Goal: Information Seeking & Learning: Learn about a topic

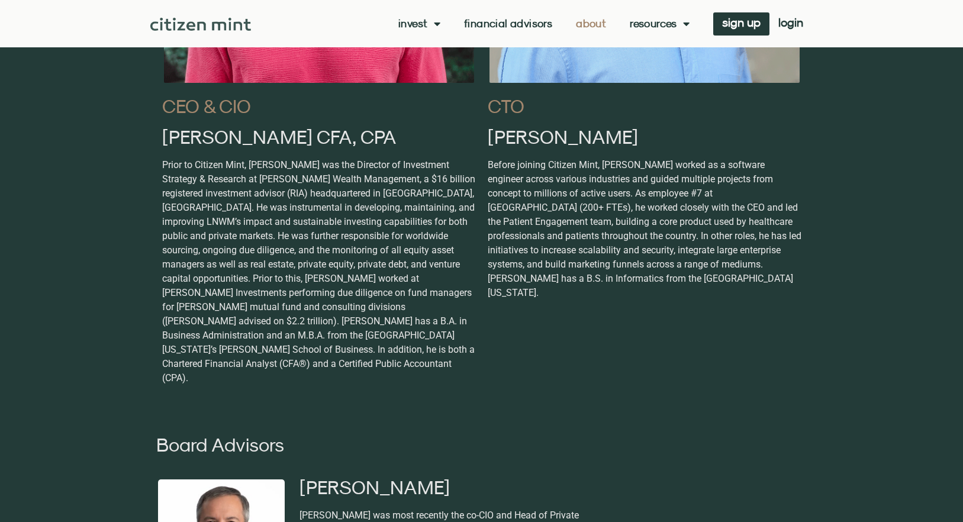
scroll to position [887, 0]
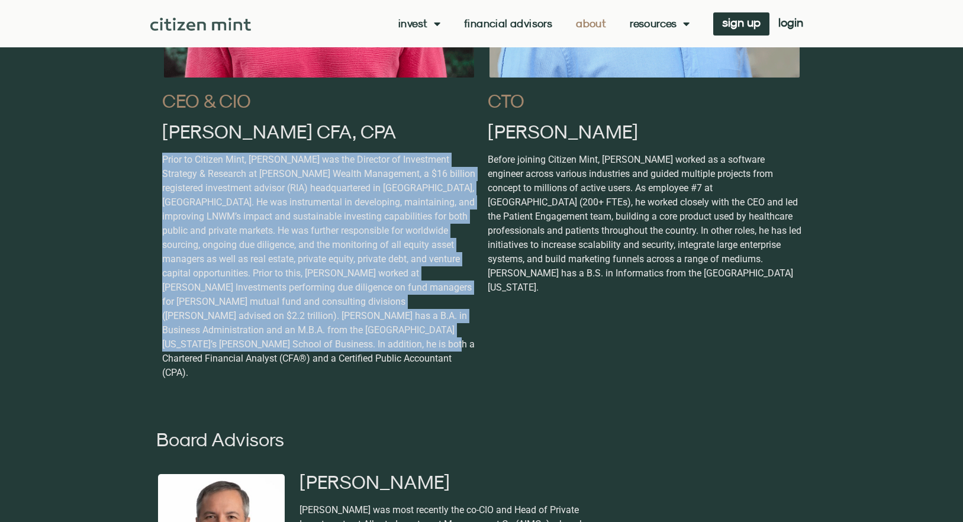
drag, startPoint x: 162, startPoint y: 161, endPoint x: 287, endPoint y: 350, distance: 226.6
click at [287, 350] on p "Prior to Citizen Mint, [PERSON_NAME] was the Director of Investment Strategy & …" at bounding box center [319, 266] width 314 height 227
copy p "Prior to Citizen Mint, [PERSON_NAME] was the Director of Investment Strategy & …"
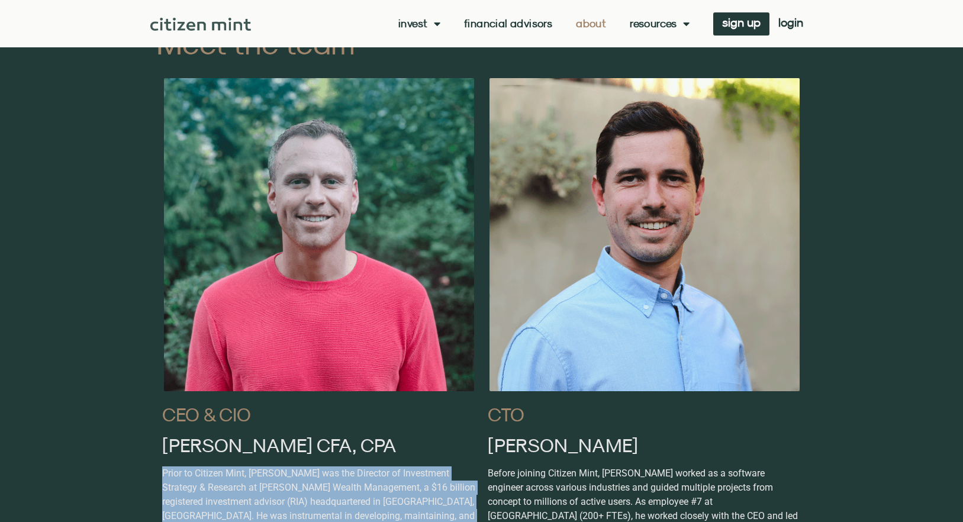
scroll to position [575, 0]
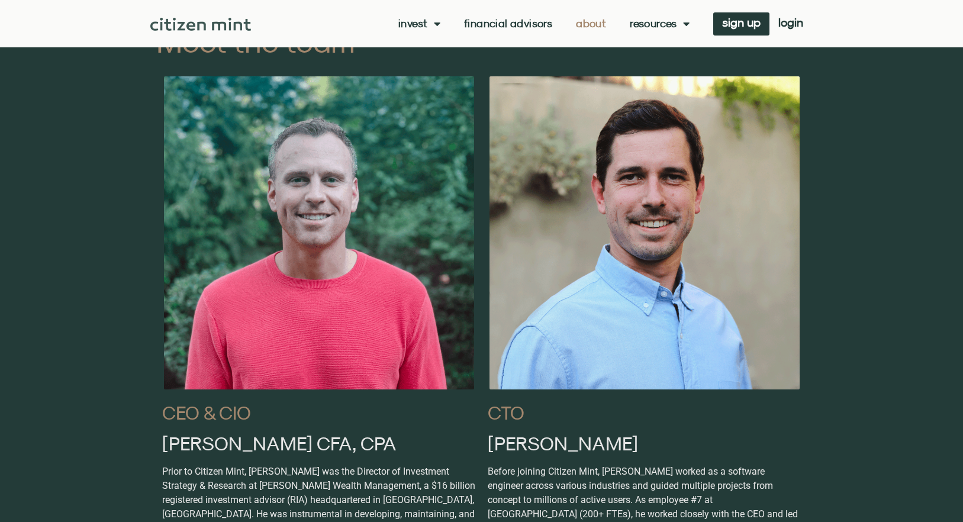
drag, startPoint x: 178, startPoint y: 445, endPoint x: 170, endPoint y: 447, distance: 8.1
click at [175, 445] on h2 "[PERSON_NAME] CFA, CPA" at bounding box center [319, 443] width 314 height 19
click at [163, 448] on h2 "[PERSON_NAME] CFA, CPA" at bounding box center [319, 443] width 314 height 19
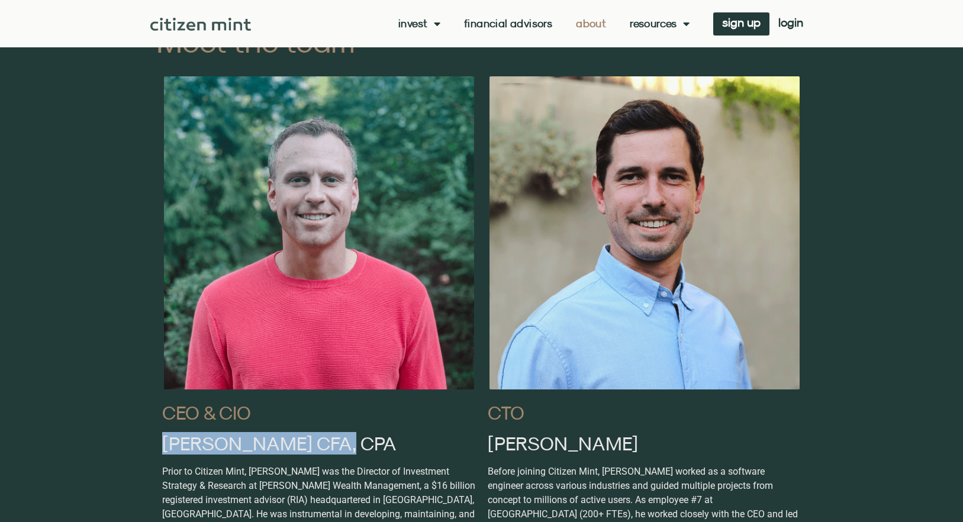
drag, startPoint x: 163, startPoint y: 448, endPoint x: 302, endPoint y: 446, distance: 139.7
click at [302, 446] on h2 "[PERSON_NAME] CFA, CPA" at bounding box center [319, 443] width 314 height 19
copy h2 "[PERSON_NAME] CFA, CPA"
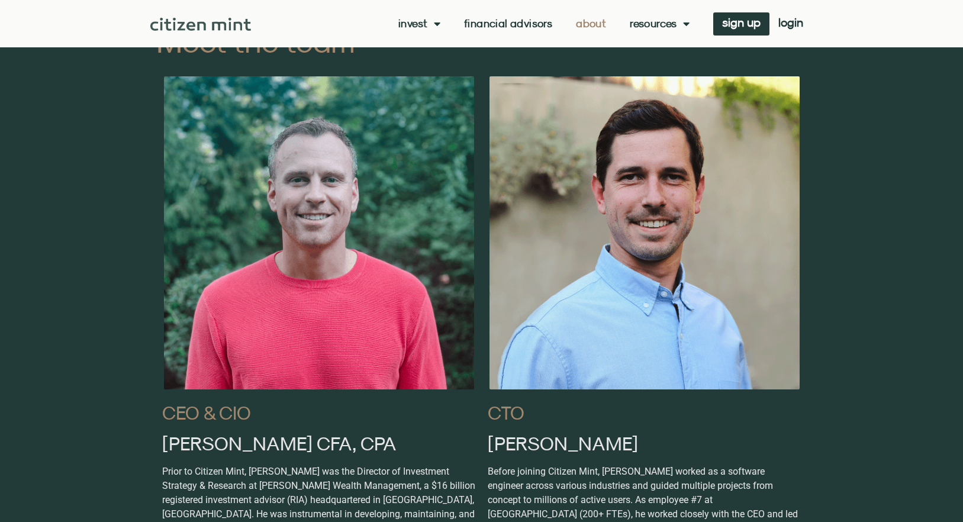
click at [214, 414] on h2 "CEO & CIO" at bounding box center [319, 412] width 314 height 19
copy div "CEO & CIO"
click at [203, 28] on img at bounding box center [200, 24] width 101 height 13
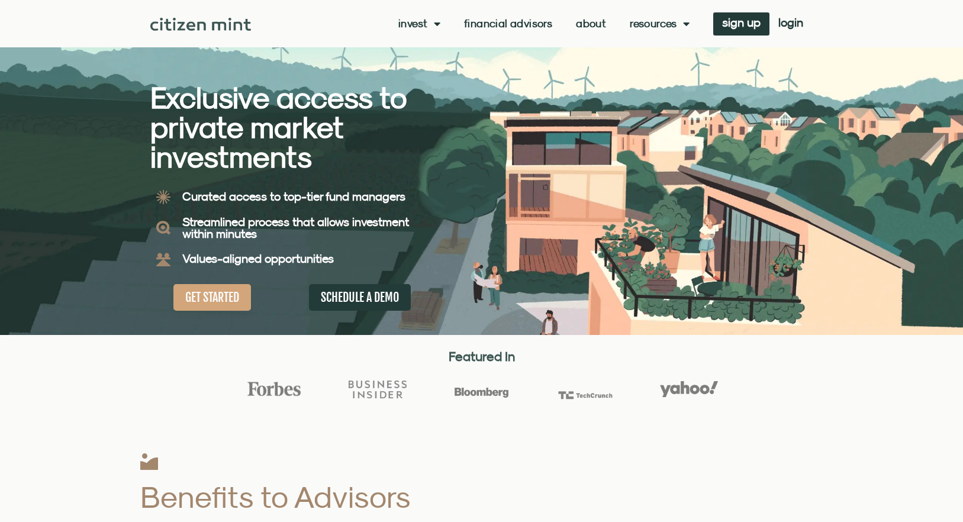
drag, startPoint x: 204, startPoint y: 28, endPoint x: 268, endPoint y: 46, distance: 66.8
click at [0, 0] on header "Invest investments how it works Financial Advisors About Resources insights all…" at bounding box center [481, 23] width 963 height 47
click at [411, 23] on link "Invest" at bounding box center [419, 24] width 42 height 12
click at [584, 20] on link "About" at bounding box center [591, 24] width 30 height 12
